Goal: Information Seeking & Learning: Learn about a topic

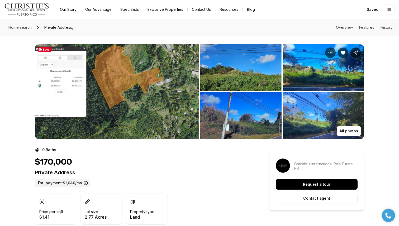
click at [156, 108] on img "View image gallery" at bounding box center [117, 91] width 164 height 95
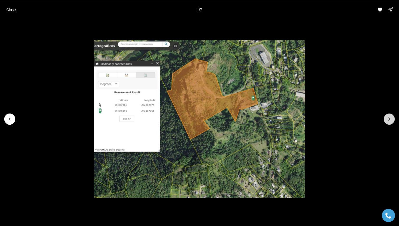
click at [389, 120] on icon "Next slide" at bounding box center [389, 118] width 5 height 5
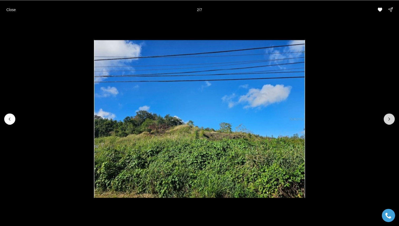
click at [390, 120] on icon "Next slide" at bounding box center [389, 118] width 5 height 5
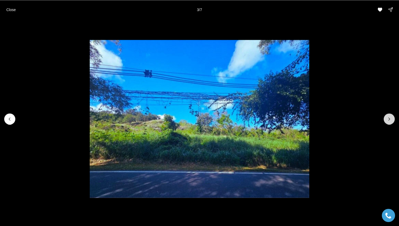
click at [390, 121] on icon "Next slide" at bounding box center [389, 118] width 5 height 5
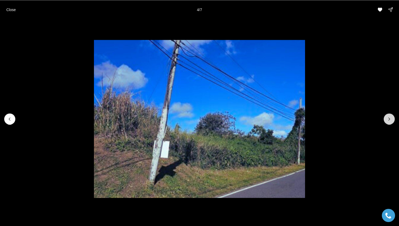
click at [390, 121] on icon "Next slide" at bounding box center [389, 118] width 5 height 5
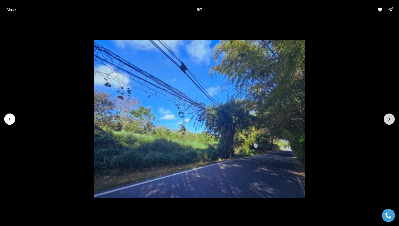
click at [390, 121] on button "Next slide" at bounding box center [389, 118] width 11 height 11
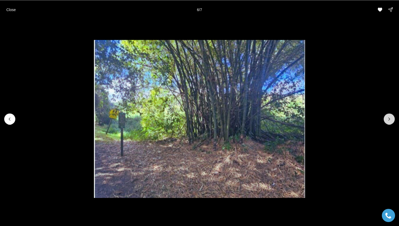
click at [390, 121] on button "Next slide" at bounding box center [389, 118] width 11 height 11
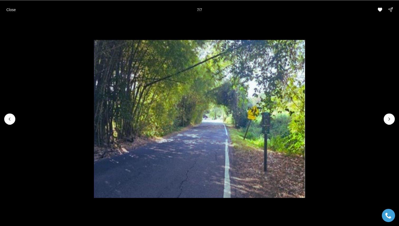
click at [390, 122] on div at bounding box center [389, 118] width 11 height 11
click at [389, 121] on div at bounding box center [389, 118] width 11 height 11
click at [7, 11] on p "Close" at bounding box center [11, 9] width 10 height 4
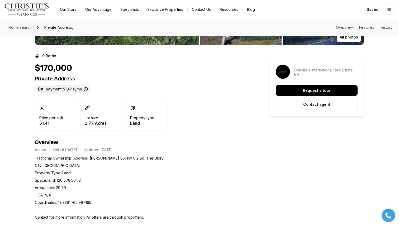
scroll to position [96, 0]
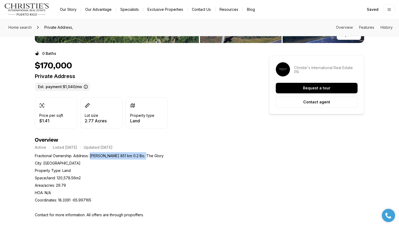
drag, startPoint x: 90, startPoint y: 156, endPoint x: 156, endPoint y: 156, distance: 65.5
click at [156, 156] on div "Fractional Ownership. Address: [PERSON_NAME] 851 km 0.2 Bo. The Glory City: [GE…" at bounding box center [142, 185] width 215 height 67
copy p "[PERSON_NAME] 851 km 0.2 Bo. The Glory"
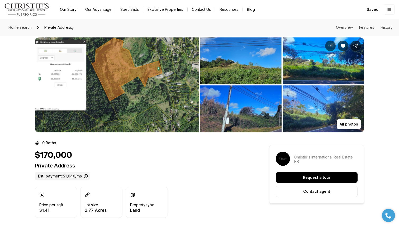
scroll to position [0, 0]
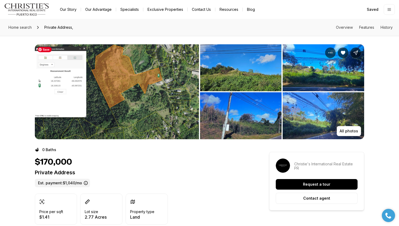
click at [118, 89] on img "View image gallery" at bounding box center [117, 91] width 164 height 95
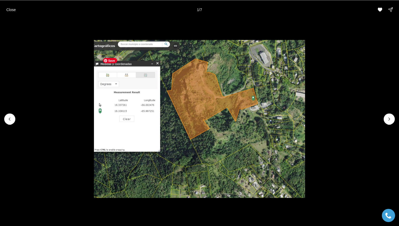
click at [218, 91] on img "1 of 7" at bounding box center [199, 119] width 211 height 158
click at [312, 12] on div "Close 1 / 7" at bounding box center [199, 9] width 399 height 19
click at [8, 9] on p "Close" at bounding box center [11, 9] width 10 height 4
